Goal: Task Accomplishment & Management: Use online tool/utility

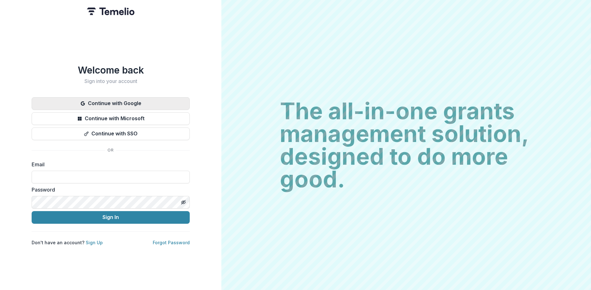
click at [119, 97] on button "Continue with Google" at bounding box center [111, 103] width 158 height 13
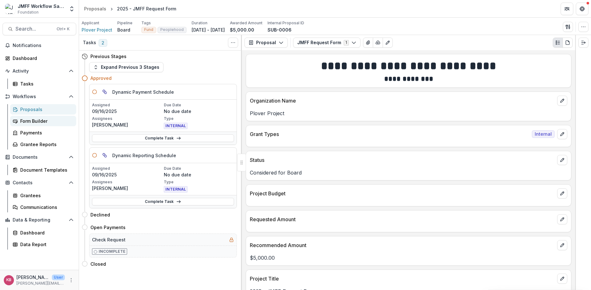
click at [24, 125] on link "Form Builder" at bounding box center [43, 121] width 66 height 10
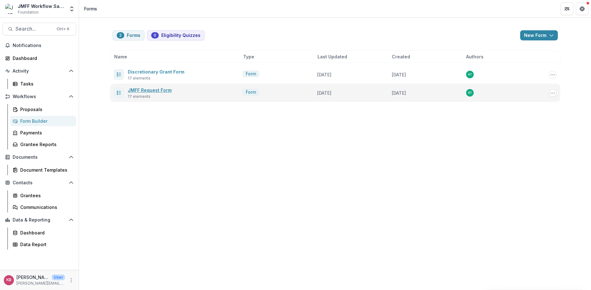
click at [140, 92] on link "JMFF Request Form" at bounding box center [150, 90] width 44 height 5
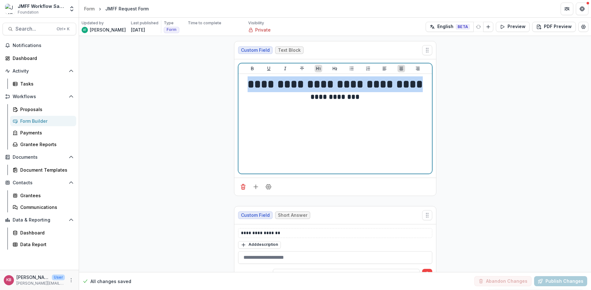
drag, startPoint x: 250, startPoint y: 86, endPoint x: 412, endPoint y: 87, distance: 162.7
click at [413, 88] on h1 "**********" at bounding box center [335, 84] width 188 height 16
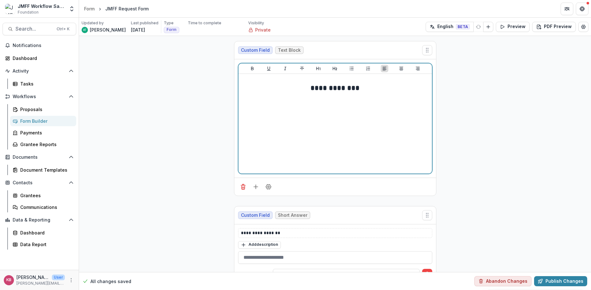
click at [308, 87] on h2 "**********" at bounding box center [335, 88] width 188 height 10
drag, startPoint x: 308, startPoint y: 81, endPoint x: 363, endPoint y: 85, distance: 55.1
click at [363, 85] on h2 "**********" at bounding box center [335, 81] width 188 height 10
click at [317, 69] on icon "Heading 1" at bounding box center [318, 68] width 5 height 5
click at [262, 131] on div "**********" at bounding box center [335, 123] width 188 height 95
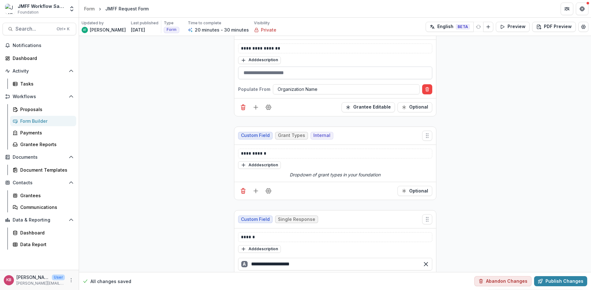
scroll to position [190, 0]
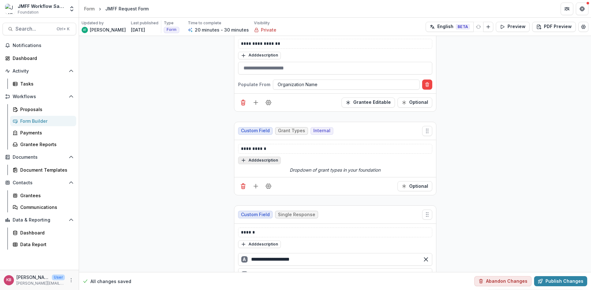
click at [272, 159] on button "Add description" at bounding box center [259, 161] width 43 height 8
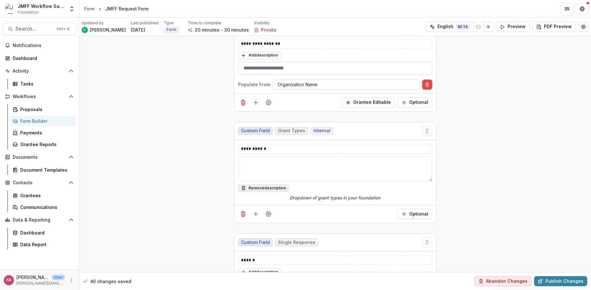
click at [264, 187] on button "Remove description" at bounding box center [263, 189] width 51 height 8
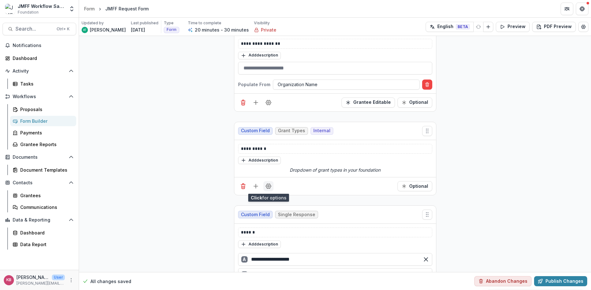
click at [266, 185] on icon "Field Settings" at bounding box center [268, 186] width 6 height 6
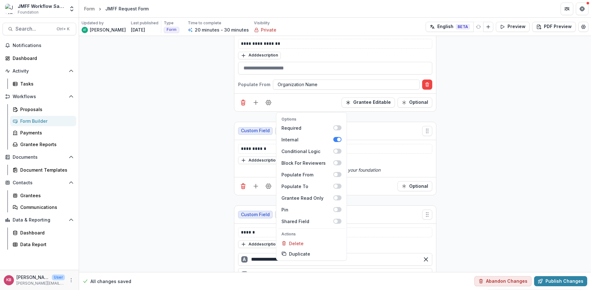
click at [391, 162] on div "Add description" at bounding box center [335, 160] width 194 height 8
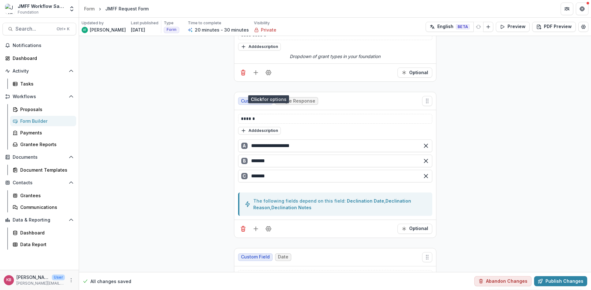
scroll to position [227, 0]
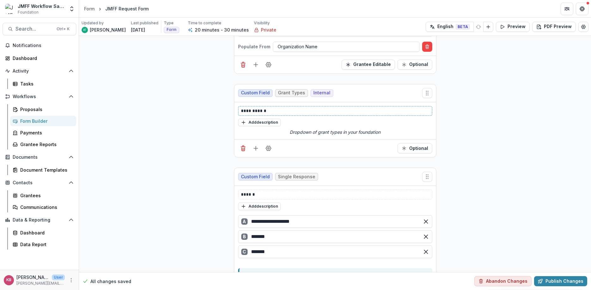
click at [334, 111] on p "**********" at bounding box center [335, 111] width 188 height 7
click at [406, 151] on icon "Required" at bounding box center [403, 148] width 5 height 5
click at [256, 149] on line "Add field" at bounding box center [256, 149] width 0 height 4
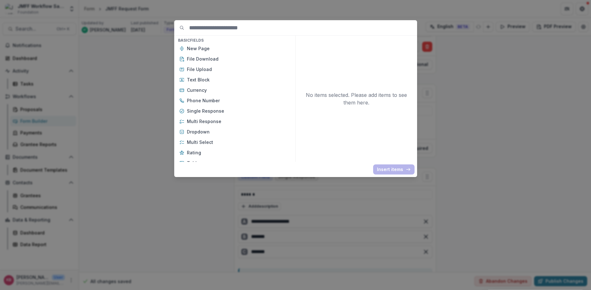
click at [228, 168] on div "Insert items" at bounding box center [296, 170] width 238 height 10
click at [459, 188] on div "Basic Fields New Page File Download File Upload Text Block Currency Phone Numbe…" at bounding box center [295, 145] width 591 height 290
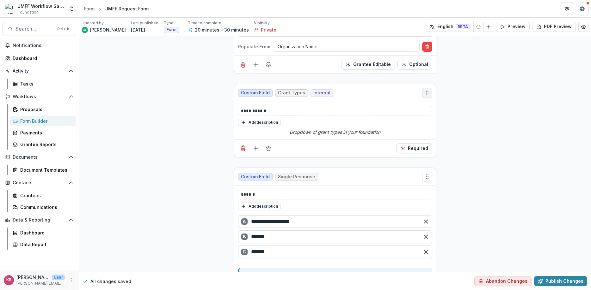
click at [428, 97] on button "Move field" at bounding box center [427, 93] width 10 height 10
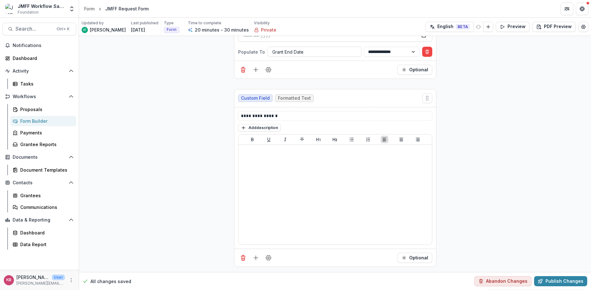
scroll to position [2103, 0]
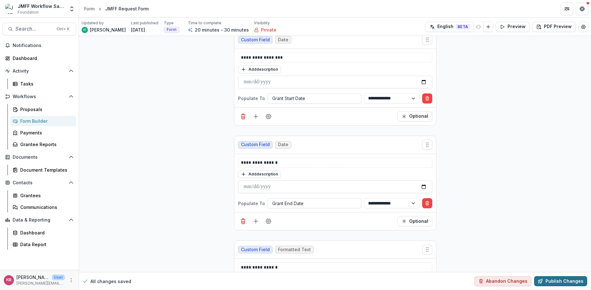
click at [570, 283] on button "Publish Changes" at bounding box center [560, 281] width 53 height 10
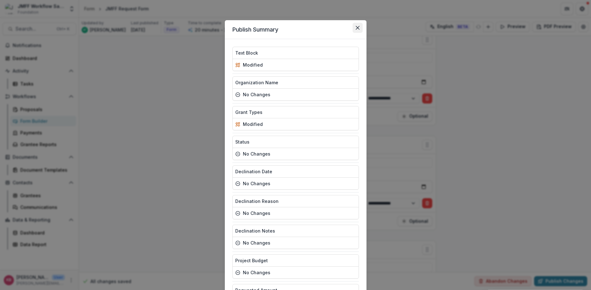
click at [359, 29] on button "Close" at bounding box center [357, 28] width 10 height 10
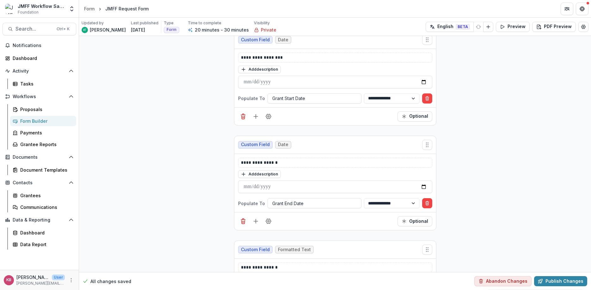
click at [555, 274] on div "All changes saved Abandon Changes Publish Changes" at bounding box center [335, 281] width 512 height 18
click at [559, 281] on button "Publish Changes" at bounding box center [560, 281] width 53 height 10
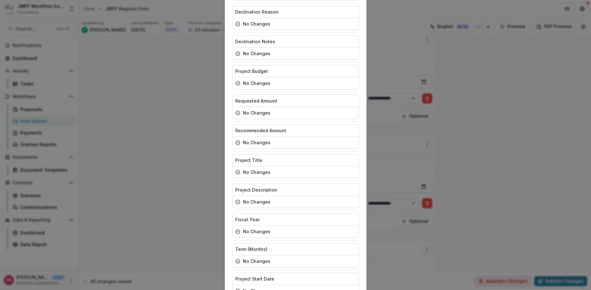
scroll to position [304, 0]
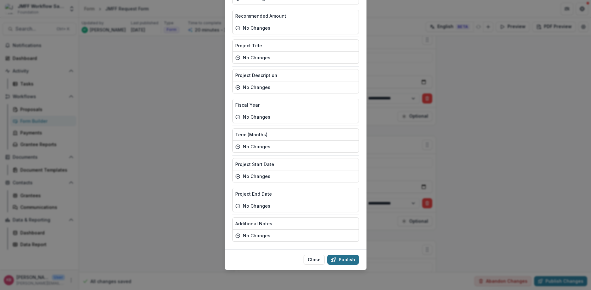
click at [354, 263] on button "Publish" at bounding box center [343, 260] width 32 height 10
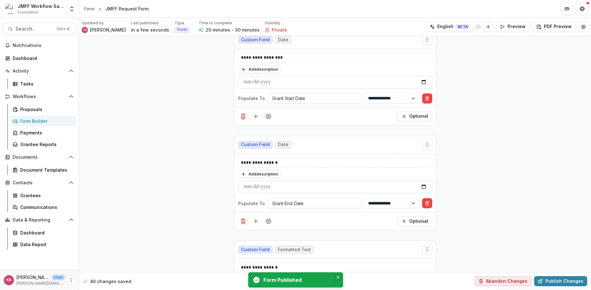
click at [337, 277] on icon "Close" at bounding box center [337, 277] width 3 height 3
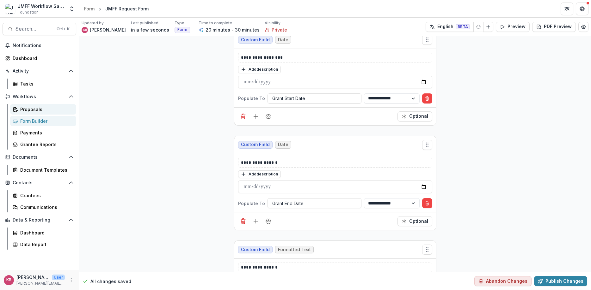
click at [30, 107] on div "Proposals" at bounding box center [45, 109] width 51 height 7
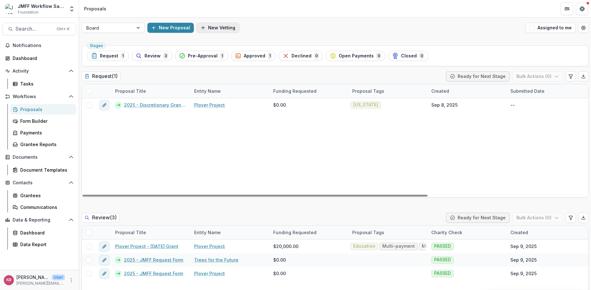
click at [209, 23] on button "New Vetting" at bounding box center [217, 28] width 43 height 10
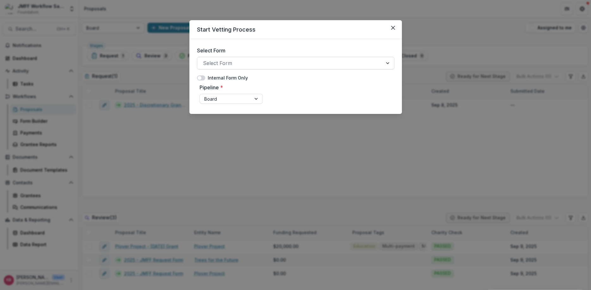
click at [247, 59] on div at bounding box center [290, 63] width 174 height 9
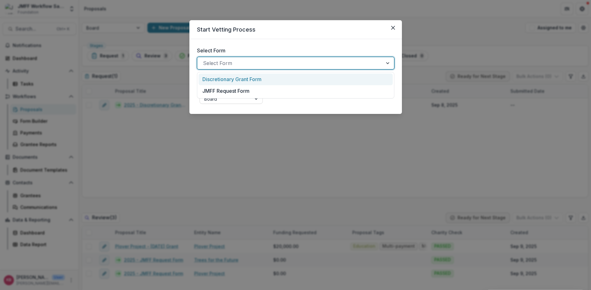
click at [247, 59] on div at bounding box center [290, 63] width 174 height 9
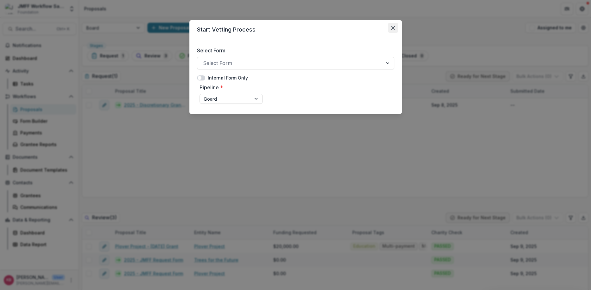
click at [395, 25] on button "Close" at bounding box center [393, 28] width 10 height 10
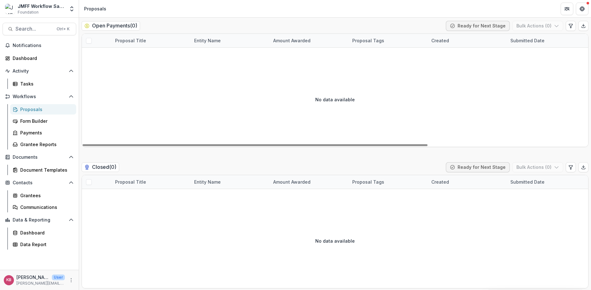
scroll to position [759, 0]
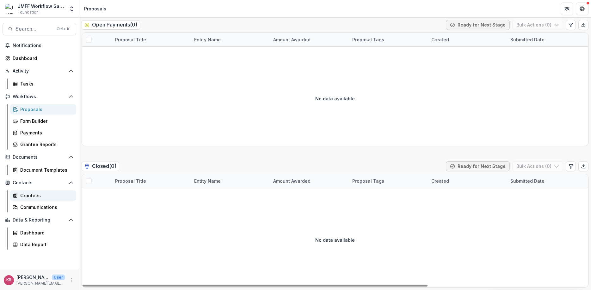
click at [29, 192] on div "Grantees" at bounding box center [45, 195] width 51 height 7
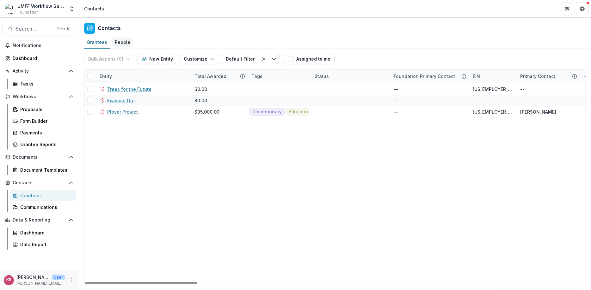
click at [125, 42] on div "People" at bounding box center [122, 42] width 21 height 9
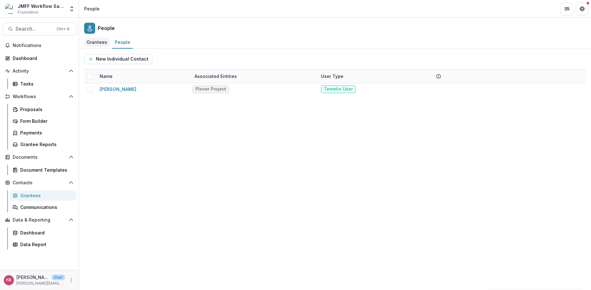
click at [94, 42] on div "Grantees" at bounding box center [97, 42] width 26 height 9
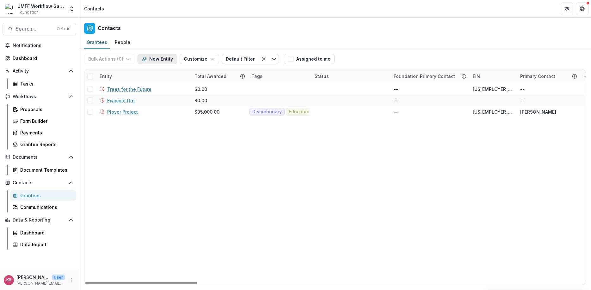
click at [154, 60] on button "New Entity" at bounding box center [156, 59] width 39 height 10
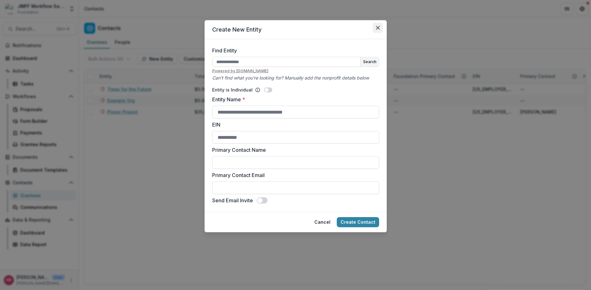
click at [375, 30] on button "Close" at bounding box center [378, 28] width 10 height 10
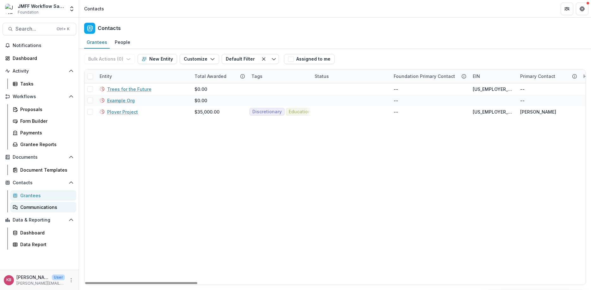
click at [41, 204] on div "Communications" at bounding box center [45, 207] width 51 height 7
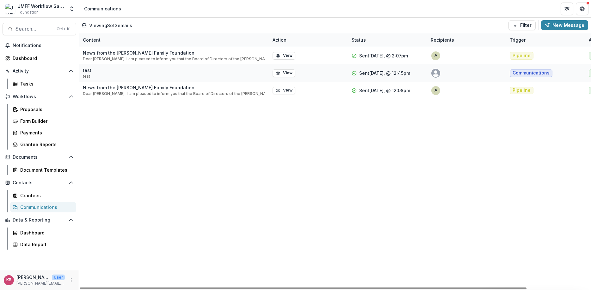
click at [199, 198] on div "News from the [PERSON_NAME] Family Foundation Dear [PERSON_NAME]: I am pleased …" at bounding box center [371, 168] width 585 height 243
click at [182, 177] on div "News from the [PERSON_NAME] Family Foundation Dear [PERSON_NAME]: I am pleased …" at bounding box center [371, 168] width 585 height 243
click at [157, 169] on div "News from the [PERSON_NAME] Family Foundation Dear [PERSON_NAME]: I am pleased …" at bounding box center [371, 168] width 585 height 243
click at [210, 207] on div "News from the [PERSON_NAME] Family Foundation Dear [PERSON_NAME]: I am pleased …" at bounding box center [371, 168] width 585 height 243
click at [143, 152] on div "News from the [PERSON_NAME] Family Foundation Dear [PERSON_NAME]: I am pleased …" at bounding box center [371, 168] width 585 height 243
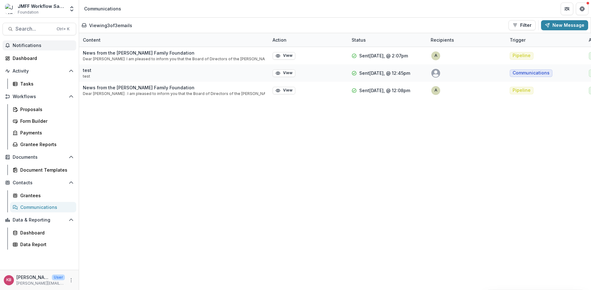
click at [15, 47] on span "Notifications" at bounding box center [43, 45] width 61 height 5
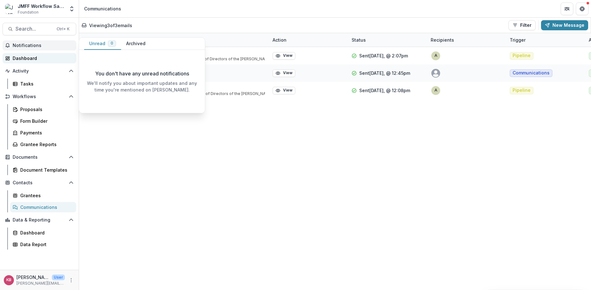
click at [19, 59] on div "Dashboard" at bounding box center [42, 58] width 58 height 7
